Goal: Task Accomplishment & Management: Manage account settings

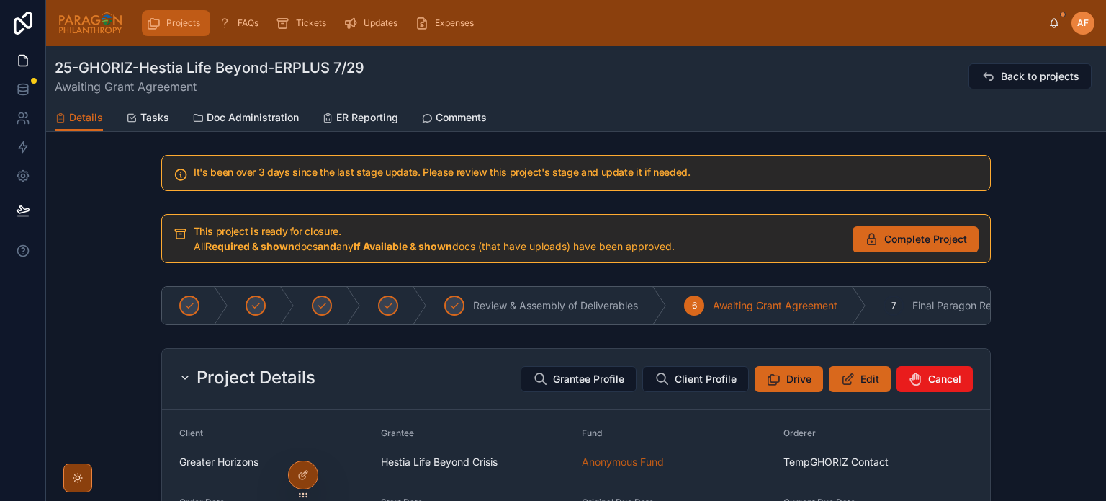
click at [174, 21] on span "Projects" at bounding box center [183, 23] width 34 height 12
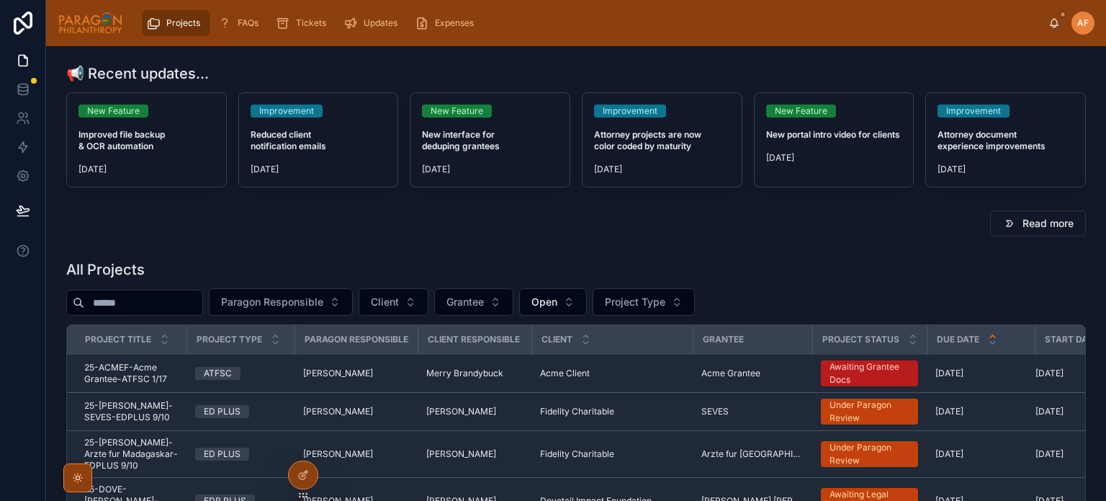
click at [145, 305] on input "text" at bounding box center [143, 302] width 118 height 20
type input "*****"
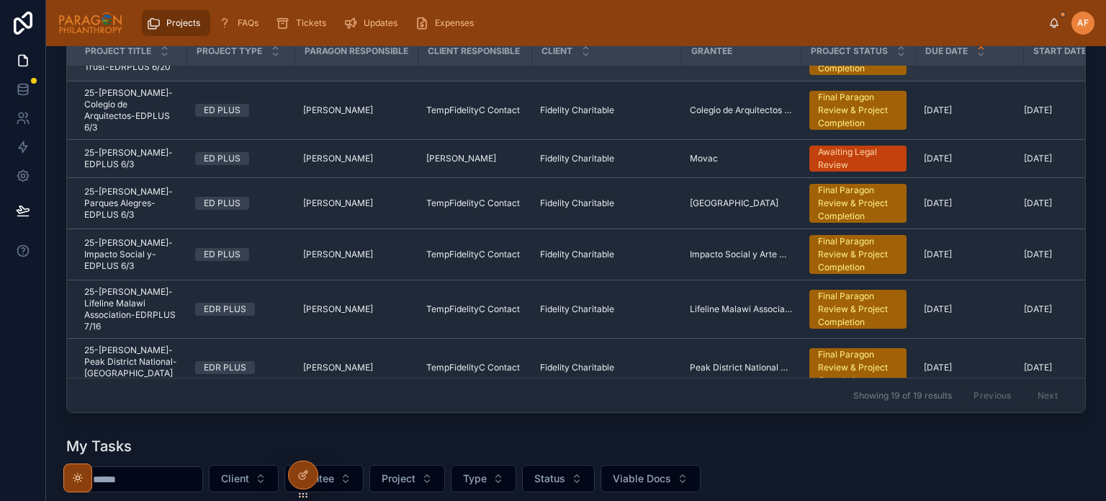
scroll to position [268, 0]
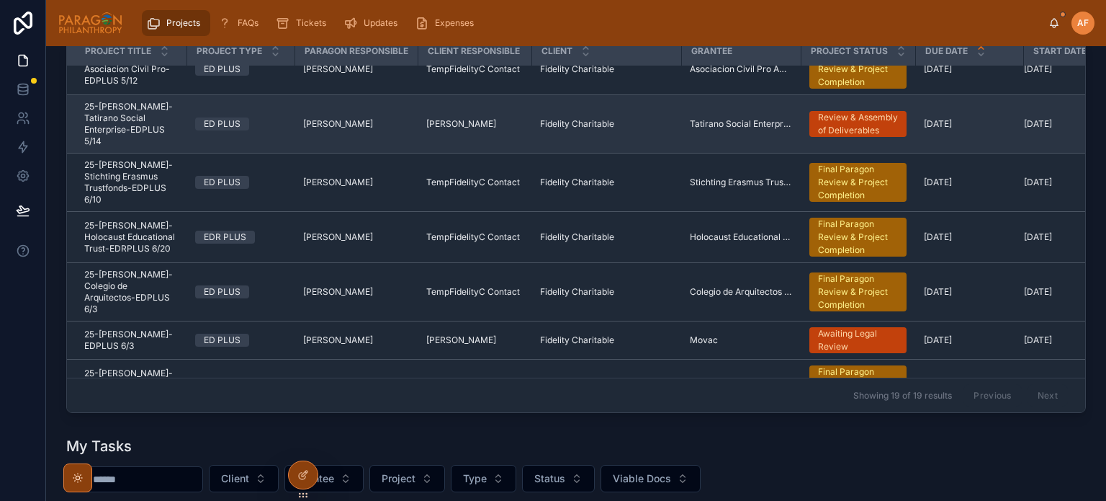
click at [158, 109] on span "25-[PERSON_NAME]-Tatirano Social Enterprise-EDPLUS 5/14" at bounding box center [131, 124] width 94 height 46
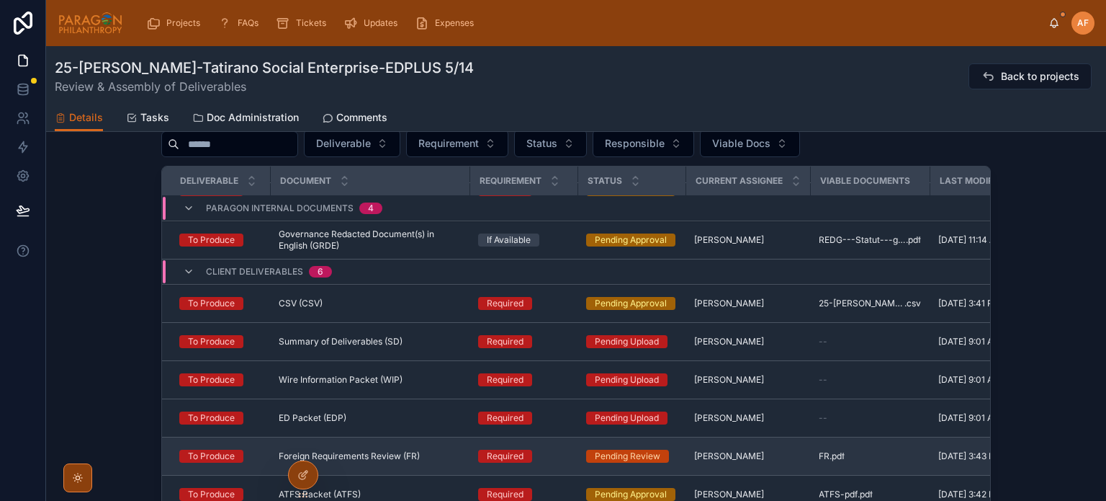
scroll to position [288, 0]
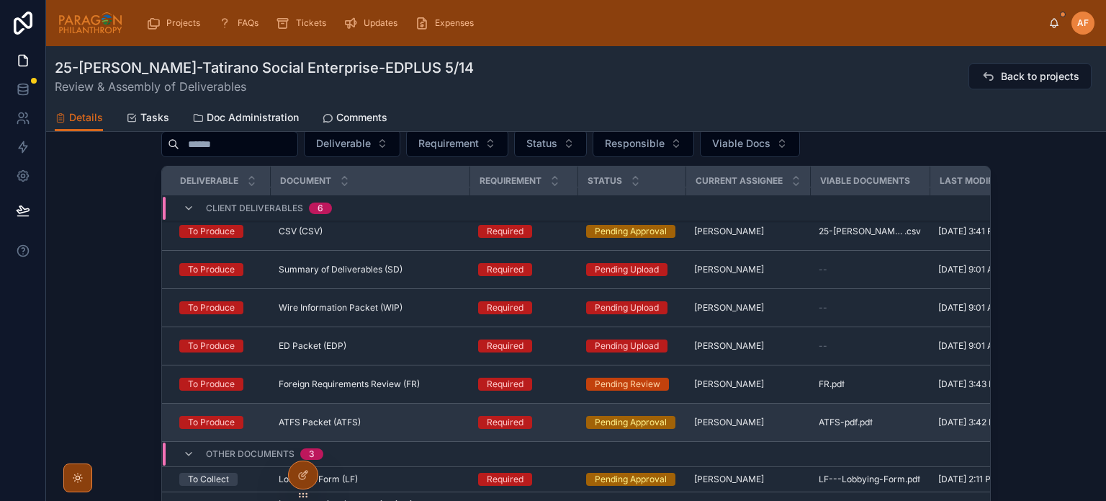
click at [413, 421] on div "ATFS Packet (ATFS) ATFS Packet (ATFS)" at bounding box center [370, 422] width 182 height 12
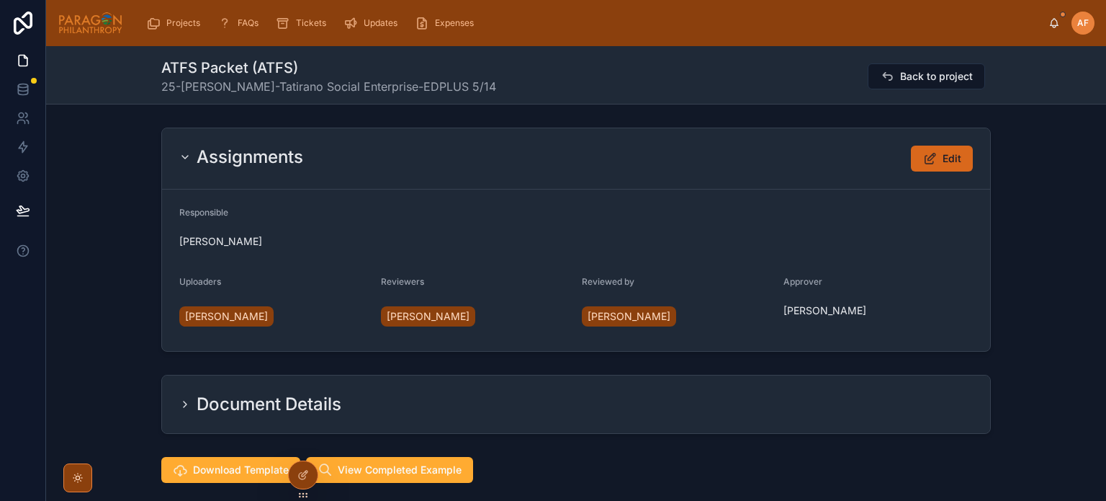
scroll to position [66, 0]
click at [932, 166] on button "Edit" at bounding box center [942, 158] width 62 height 26
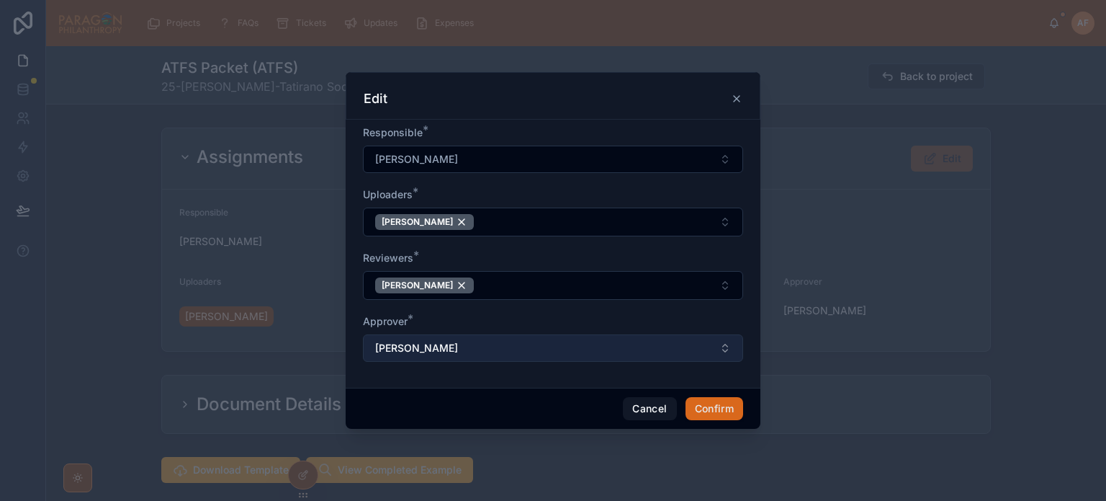
click at [459, 344] on button "[PERSON_NAME]" at bounding box center [553, 347] width 380 height 27
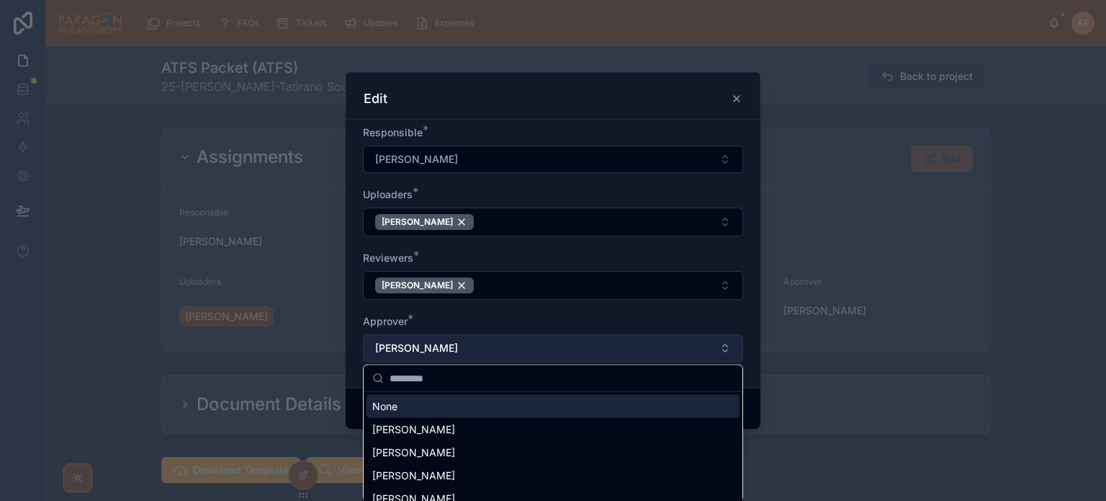
click at [463, 341] on button "[PERSON_NAME]" at bounding box center [553, 347] width 380 height 27
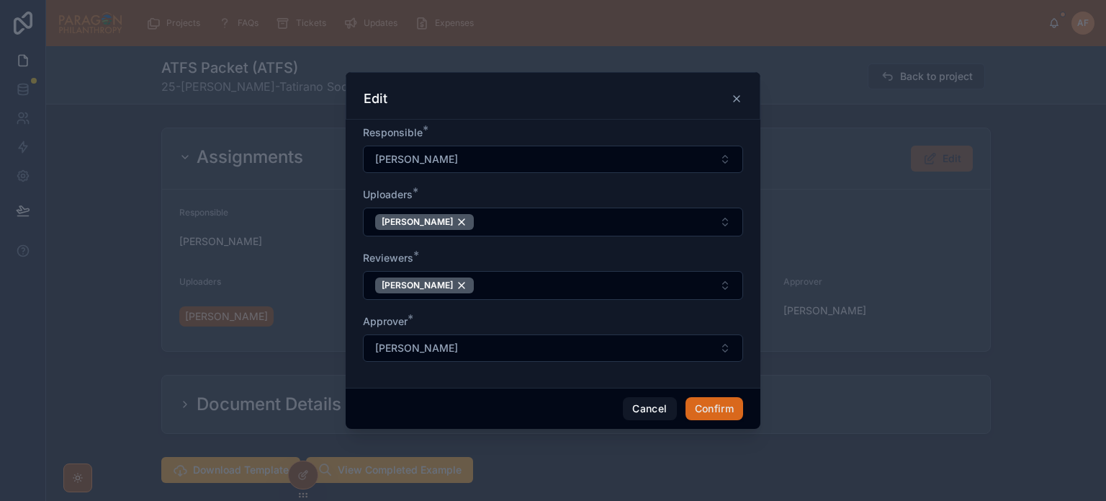
click at [737, 102] on icon at bounding box center [737, 99] width 12 height 12
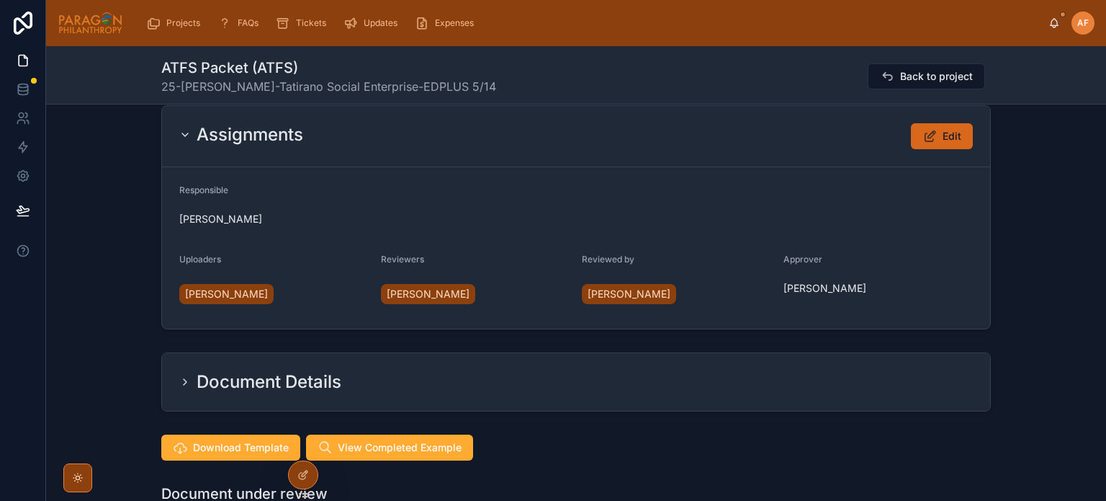
scroll to position [0, 0]
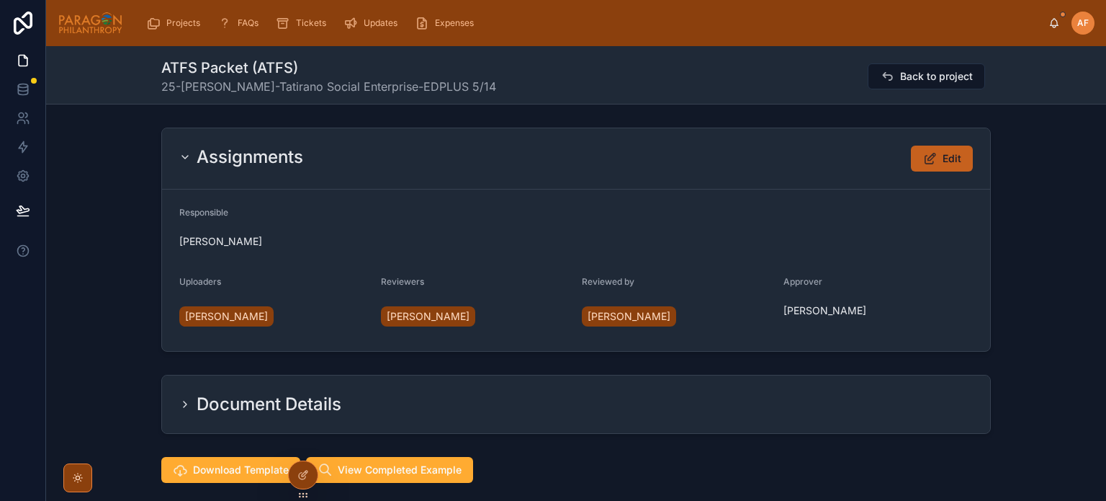
click at [924, 158] on icon at bounding box center [930, 158] width 15 height 14
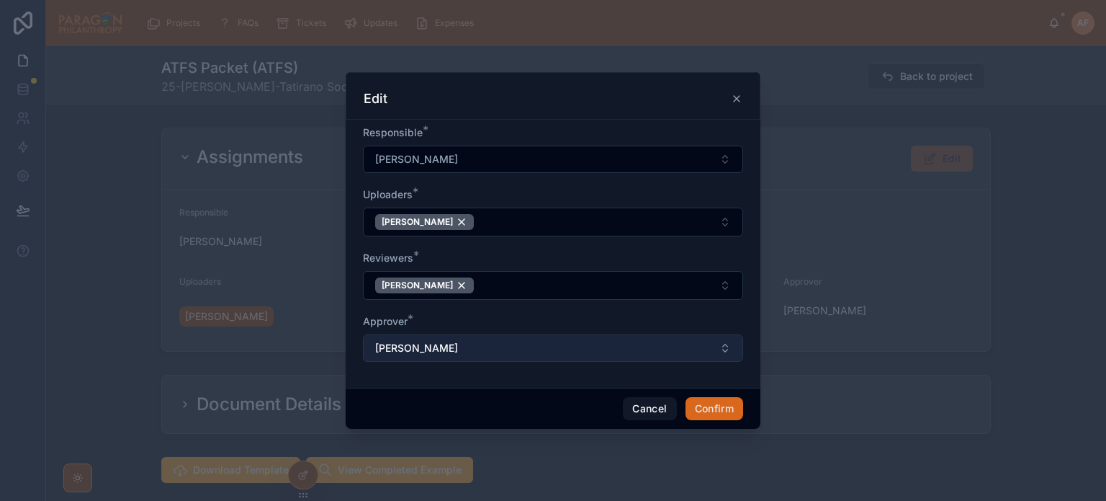
click at [459, 343] on button "[PERSON_NAME]" at bounding box center [553, 347] width 380 height 27
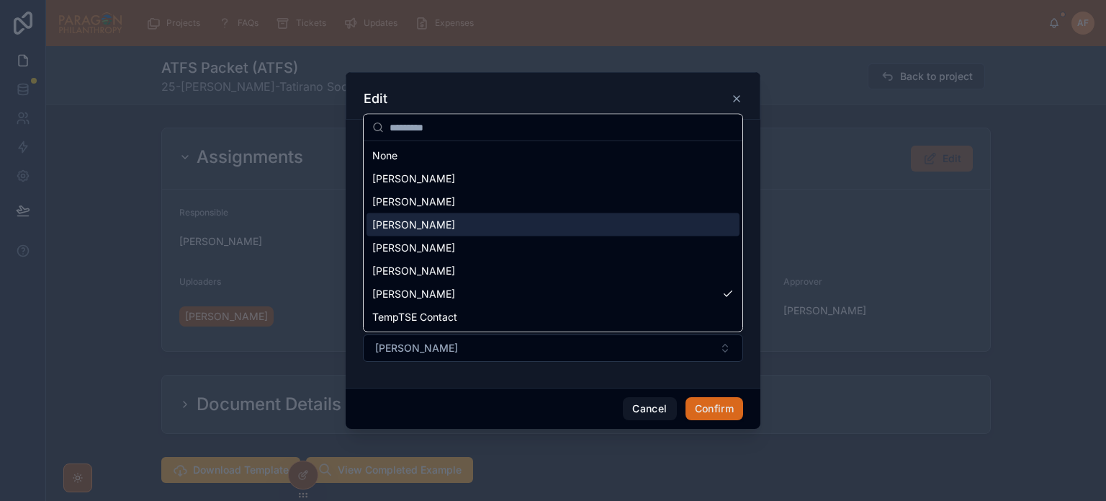
click at [430, 223] on span "[PERSON_NAME]" at bounding box center [413, 224] width 83 height 14
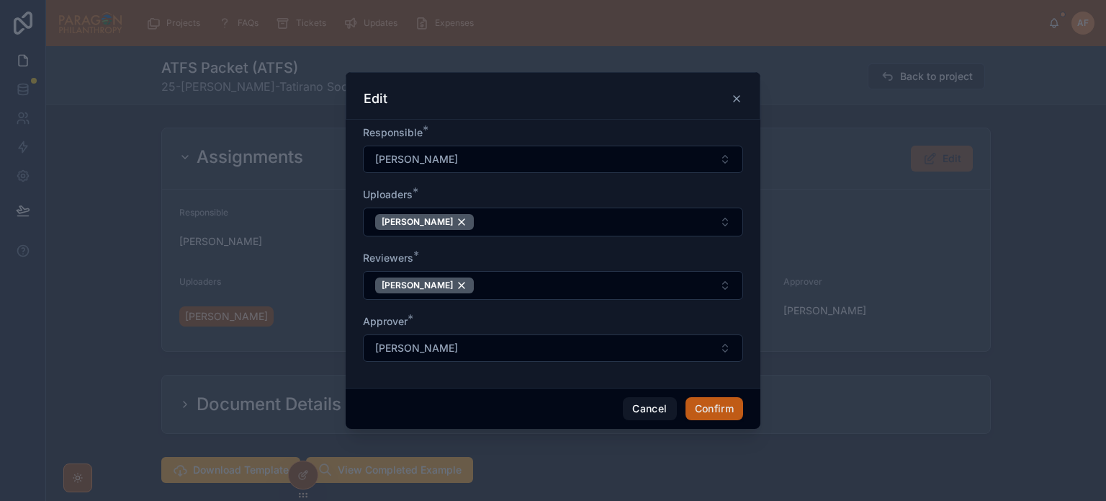
click at [729, 405] on button "Confirm" at bounding box center [715, 408] width 58 height 23
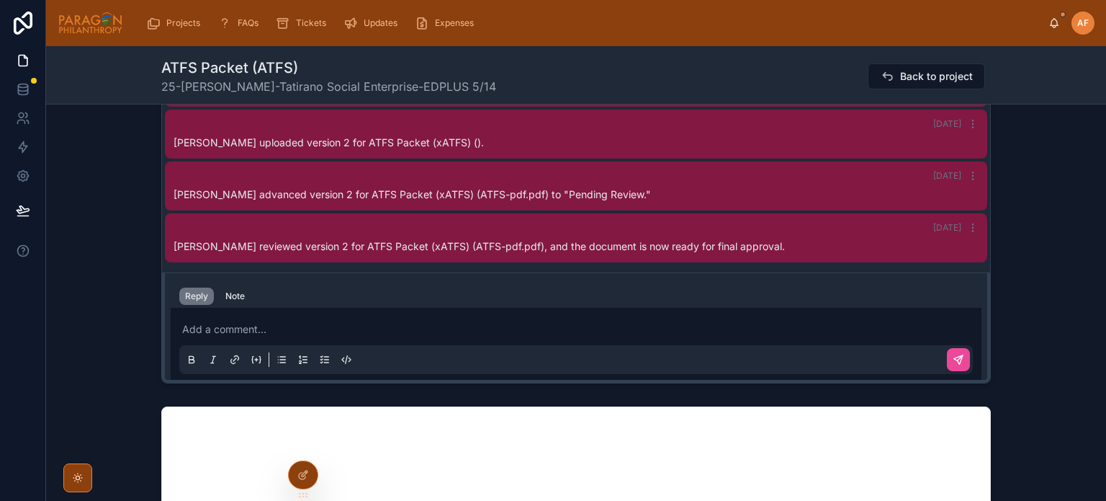
scroll to position [288, 0]
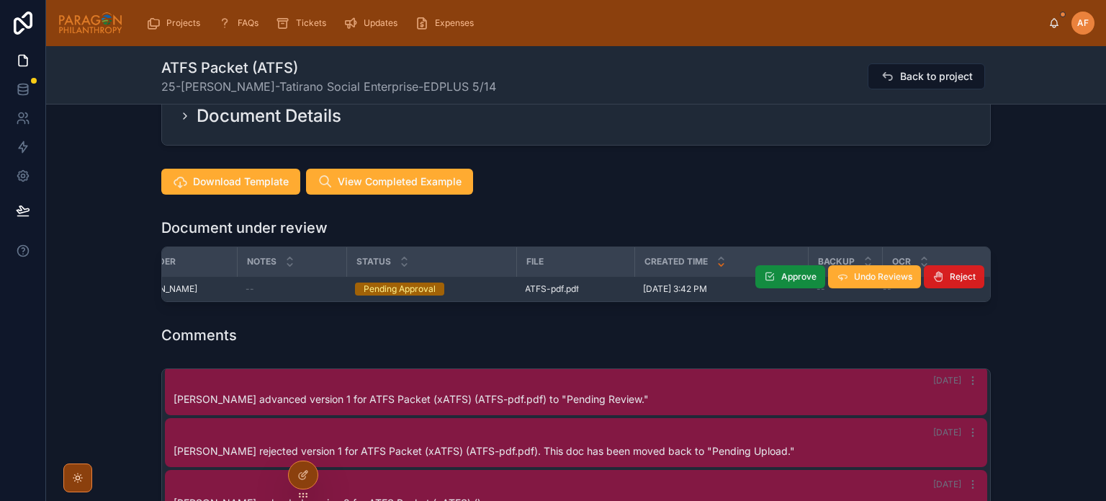
click at [967, 281] on span "Reject" at bounding box center [963, 277] width 26 height 12
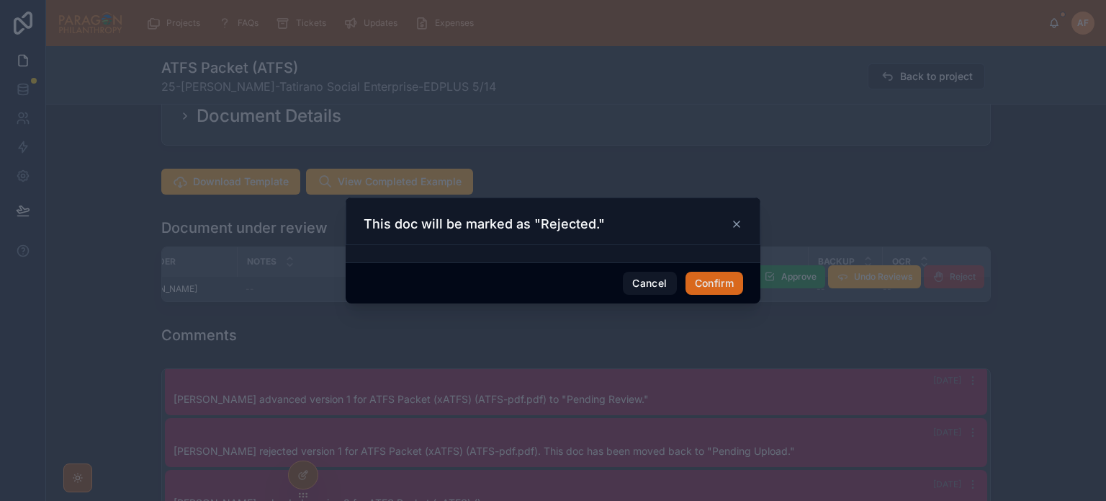
click at [706, 270] on div "Cancel Confirm" at bounding box center [553, 282] width 415 height 41
click at [706, 281] on button "Confirm" at bounding box center [715, 283] width 58 height 23
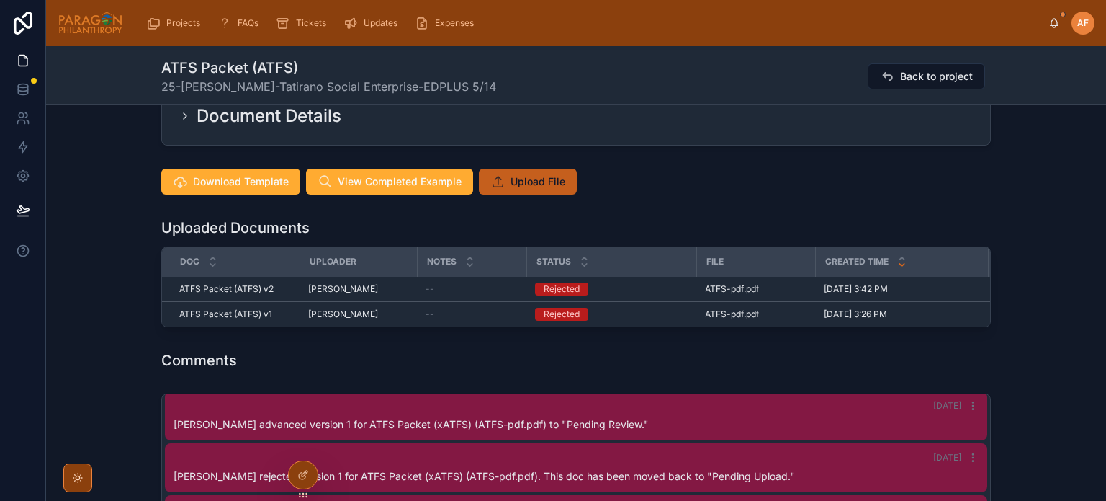
click at [511, 187] on span "Upload File" at bounding box center [538, 181] width 55 height 14
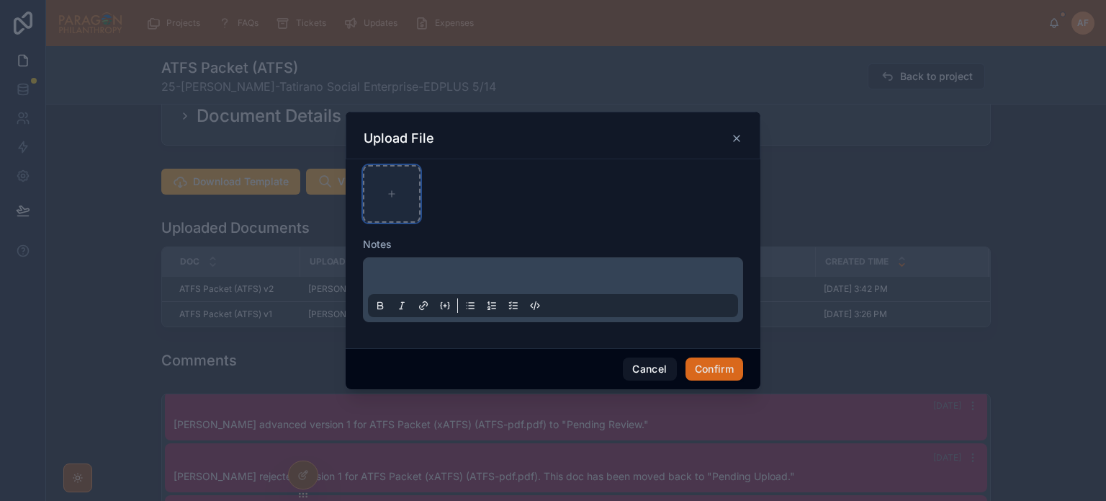
click at [398, 186] on div at bounding box center [392, 194] width 58 height 58
type input "**********"
click at [714, 367] on button "Confirm" at bounding box center [715, 368] width 58 height 23
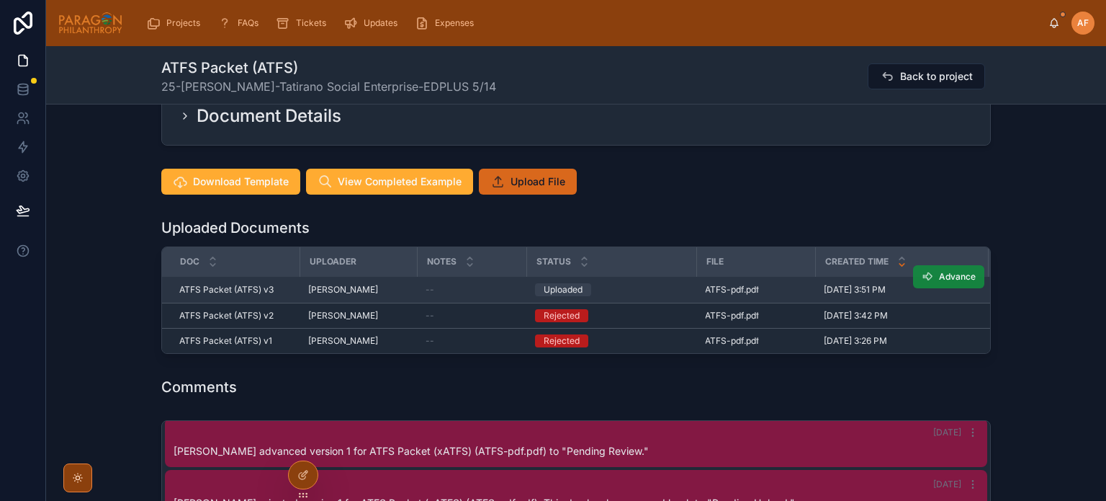
click at [945, 273] on span "Advance" at bounding box center [957, 277] width 37 height 12
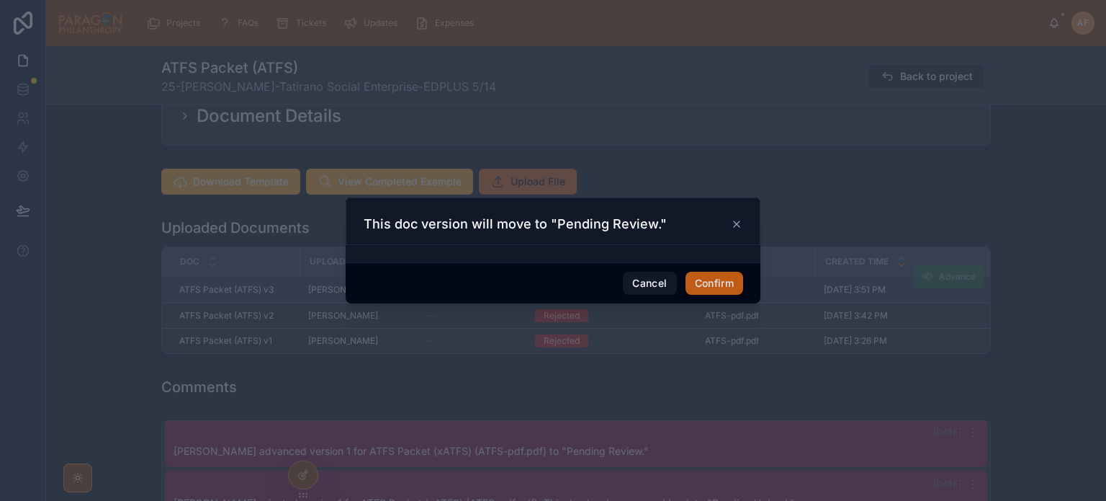
click at [709, 281] on button "Confirm" at bounding box center [715, 283] width 58 height 23
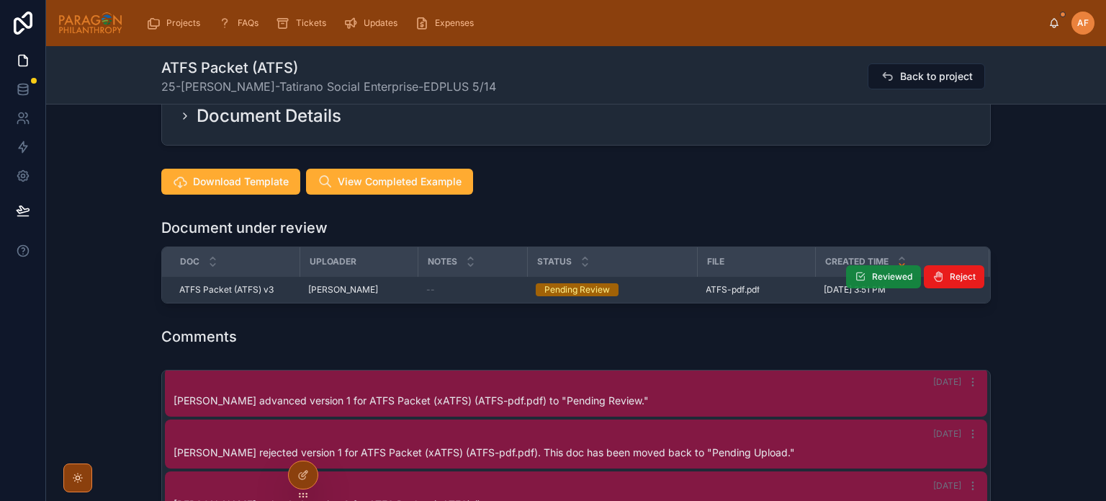
click at [867, 272] on button "Reviewed" at bounding box center [883, 276] width 75 height 23
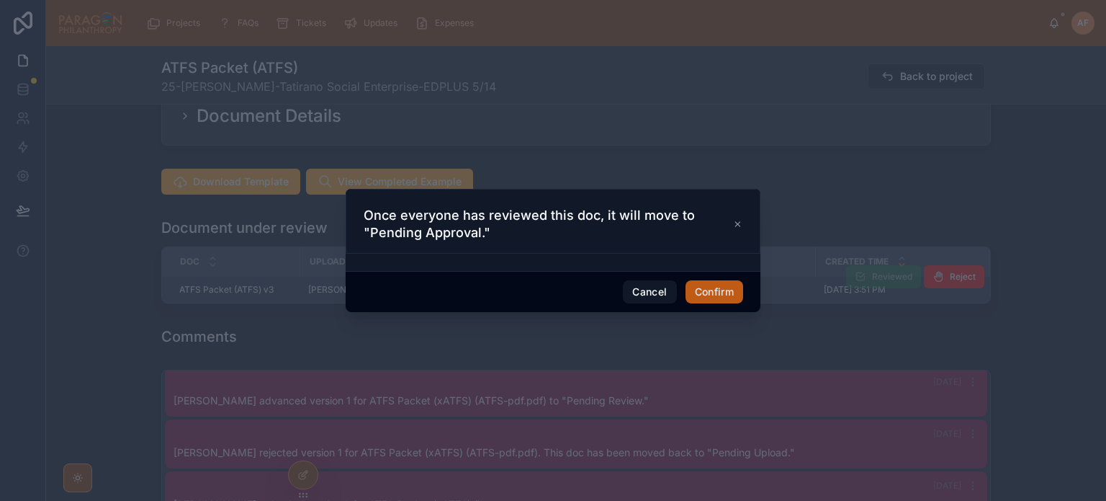
click at [718, 287] on button "Confirm" at bounding box center [715, 291] width 58 height 23
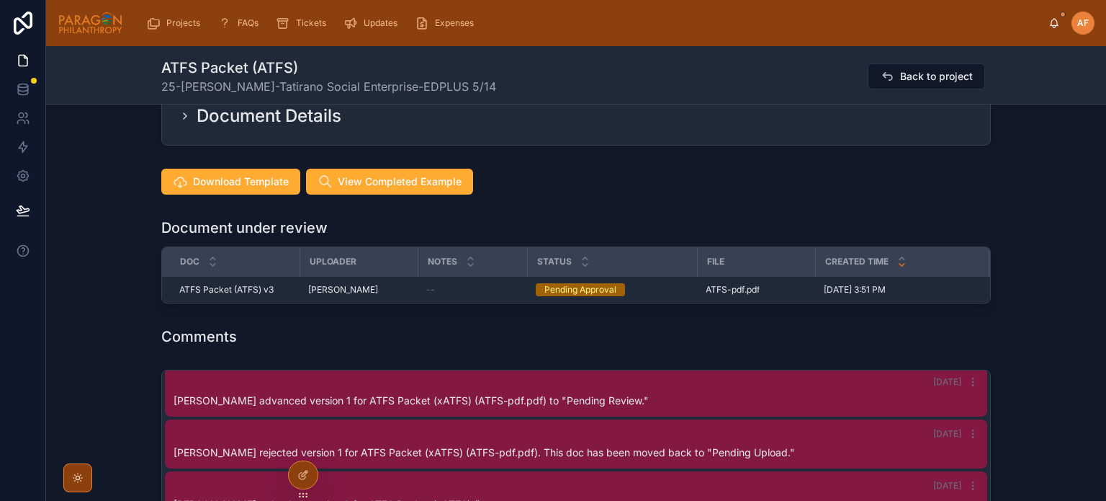
click at [741, 189] on div "Download Template View Completed Example" at bounding box center [576, 182] width 830 height 26
click at [900, 70] on span "Back to project" at bounding box center [936, 76] width 73 height 14
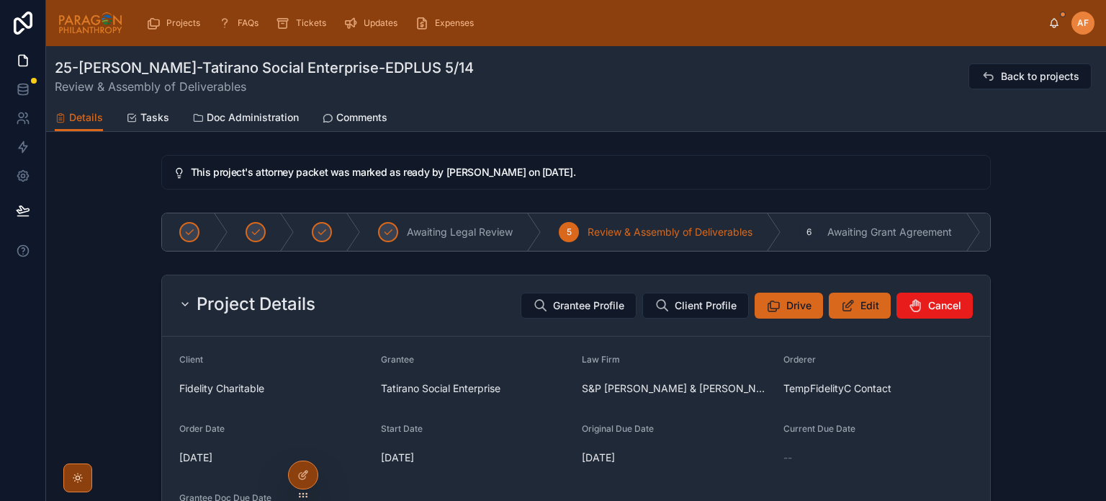
click at [791, 189] on div "This project's attorney packet was marked as ready by [PERSON_NAME] on [DATE]." at bounding box center [576, 172] width 1060 height 46
